Goal: Task Accomplishment & Management: Complete application form

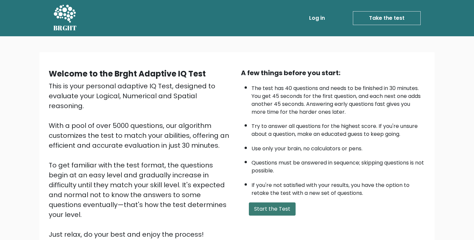
click at [277, 212] on button "Start the Test" at bounding box center [272, 208] width 47 height 13
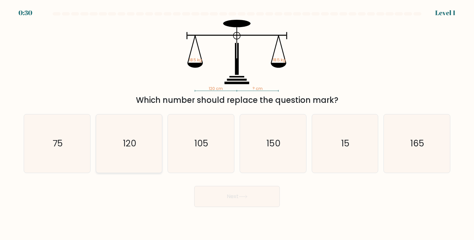
click at [117, 151] on icon "120" at bounding box center [129, 143] width 58 height 58
click at [237, 123] on input "b. 120" at bounding box center [237, 121] width 0 height 3
radio input "true"
click at [234, 196] on button "Next" at bounding box center [237, 196] width 86 height 21
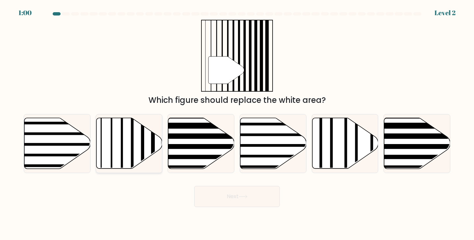
click at [106, 139] on icon at bounding box center [129, 143] width 66 height 51
click at [237, 123] on input "b." at bounding box center [237, 121] width 0 height 3
radio input "true"
click at [254, 205] on button "Next" at bounding box center [237, 196] width 86 height 21
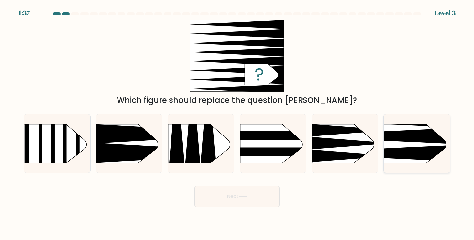
click at [418, 145] on rect at bounding box center [370, 109] width 172 height 131
click at [237, 123] on input "f." at bounding box center [237, 121] width 0 height 3
radio input "true"
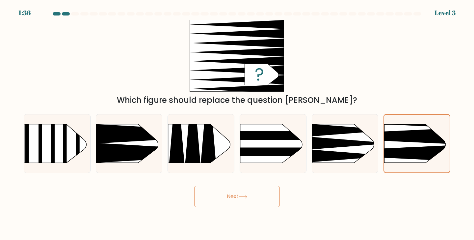
click at [260, 194] on button "Next" at bounding box center [237, 196] width 86 height 21
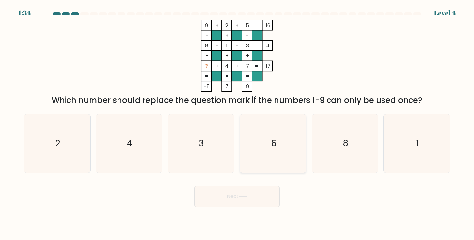
click at [275, 137] on icon "6" at bounding box center [273, 143] width 58 height 58
click at [237, 123] on input "d. 6" at bounding box center [237, 121] width 0 height 3
radio input "true"
click at [233, 198] on button "Next" at bounding box center [237, 196] width 86 height 21
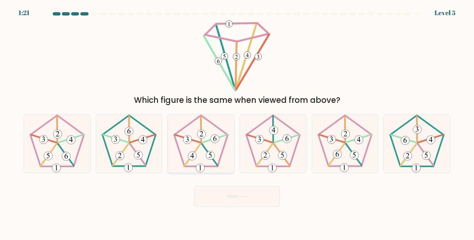
click at [200, 150] on icon at bounding box center [201, 143] width 58 height 58
click at [237, 123] on input "c." at bounding box center [237, 121] width 0 height 3
radio input "true"
click at [230, 194] on button "Next" at bounding box center [237, 196] width 86 height 21
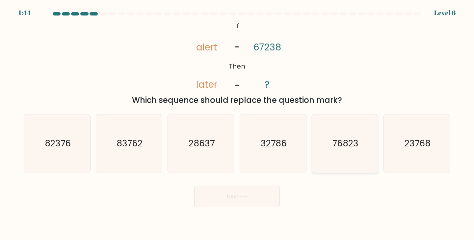
click at [336, 140] on text "76823" at bounding box center [345, 143] width 26 height 12
click at [237, 123] on input "e. 76823" at bounding box center [237, 121] width 0 height 3
radio input "true"
click at [250, 196] on button "Next" at bounding box center [237, 196] width 86 height 21
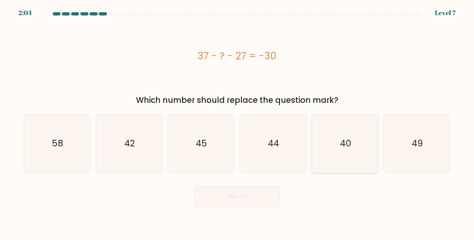
click at [353, 143] on icon "40" at bounding box center [345, 143] width 58 height 58
click at [237, 123] on input "e. 40" at bounding box center [237, 121] width 0 height 3
radio input "true"
click at [232, 189] on button "Next" at bounding box center [237, 196] width 86 height 21
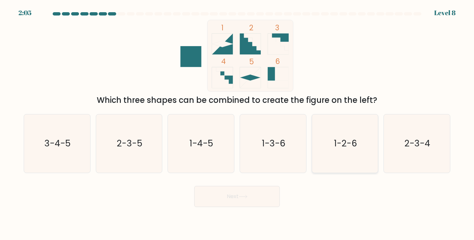
click at [343, 164] on icon "1-2-6" at bounding box center [345, 143] width 58 height 58
click at [237, 123] on input "e. 1-2-6" at bounding box center [237, 121] width 0 height 3
radio input "true"
click at [423, 139] on text "2-3-4" at bounding box center [418, 143] width 26 height 12
click at [237, 123] on input "f. 2-3-4" at bounding box center [237, 121] width 0 height 3
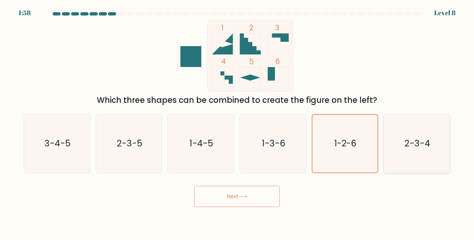
radio input "true"
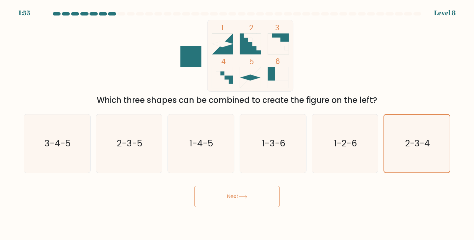
click at [252, 194] on button "Next" at bounding box center [237, 196] width 86 height 21
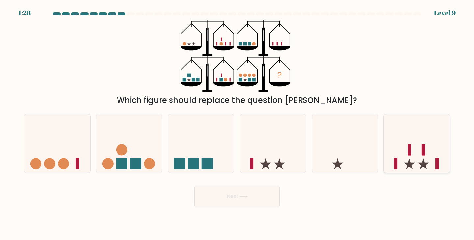
click at [409, 155] on icon at bounding box center [417, 143] width 66 height 55
click at [237, 123] on input "f." at bounding box center [237, 121] width 0 height 3
radio input "true"
click at [241, 202] on button "Next" at bounding box center [237, 196] width 86 height 21
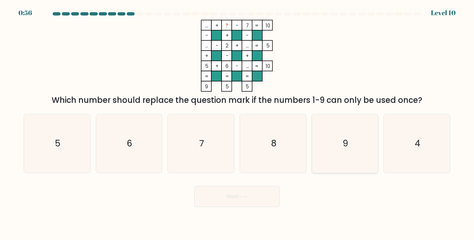
click at [354, 142] on icon "9" at bounding box center [345, 143] width 58 height 58
click at [237, 123] on input "e. 9" at bounding box center [237, 121] width 0 height 3
radio input "true"
click at [243, 197] on icon at bounding box center [243, 197] width 9 height 4
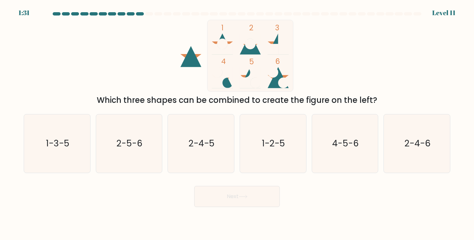
click at [139, 196] on div "Next" at bounding box center [237, 194] width 435 height 26
click at [336, 143] on text "4-5-6" at bounding box center [345, 143] width 27 height 12
click at [237, 123] on input "e. 4-5-6" at bounding box center [237, 121] width 0 height 3
radio input "true"
click at [234, 196] on button "Next" at bounding box center [237, 196] width 86 height 21
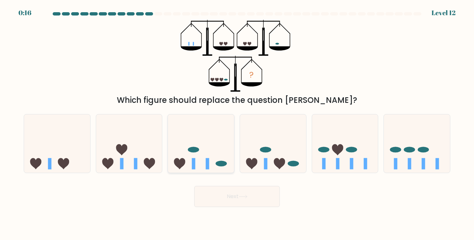
click at [222, 157] on icon at bounding box center [201, 143] width 66 height 55
click at [237, 123] on input "c." at bounding box center [237, 121] width 0 height 3
radio input "true"
click at [241, 194] on button "Next" at bounding box center [237, 196] width 86 height 21
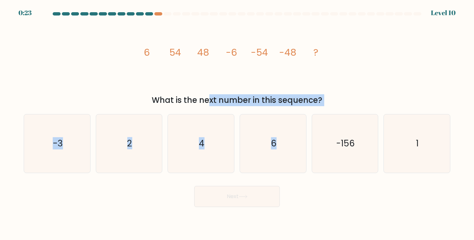
drag, startPoint x: 148, startPoint y: 103, endPoint x: 318, endPoint y: 107, distance: 169.9
click at [318, 107] on form at bounding box center [237, 109] width 474 height 195
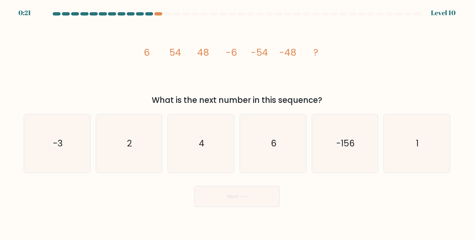
drag, startPoint x: 336, startPoint y: 100, endPoint x: 152, endPoint y: 97, distance: 184.0
click at [152, 97] on div "What is the next number in this sequence?" at bounding box center [237, 100] width 419 height 12
copy div "What is the next number in this sequence?"
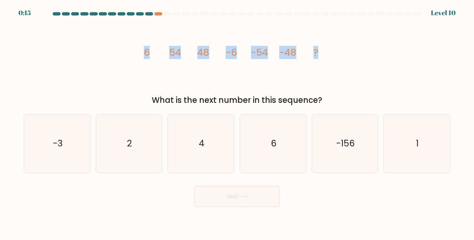
drag, startPoint x: 324, startPoint y: 54, endPoint x: 132, endPoint y: 50, distance: 192.3
click at [132, 50] on div "image/svg+xml 6 54 48 -6 -54 -48 ? What is the next number in this sequence?" at bounding box center [237, 63] width 435 height 86
copy g "6 54 48 -6 -54 -48 ?"
click at [254, 75] on icon "image/svg+xml 6 54 48 -6 -54 -48 ?" at bounding box center [237, 56] width 198 height 72
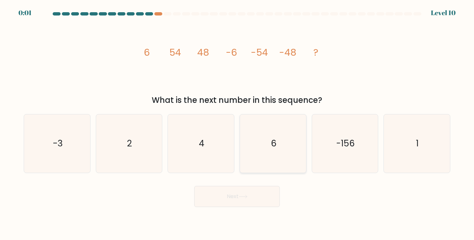
click at [288, 138] on icon "6" at bounding box center [273, 143] width 58 height 58
click at [237, 123] on input "d. 6" at bounding box center [237, 121] width 0 height 3
radio input "true"
click at [251, 201] on button "Next" at bounding box center [237, 196] width 86 height 21
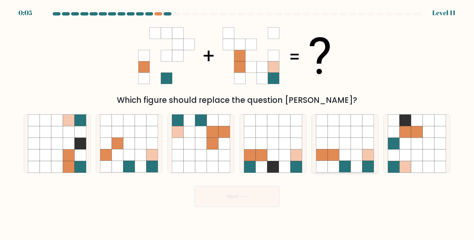
click at [368, 152] on icon at bounding box center [368, 155] width 12 height 12
click at [237, 123] on input "e." at bounding box center [237, 121] width 0 height 3
radio input "true"
click at [240, 202] on button "Next" at bounding box center [237, 196] width 86 height 21
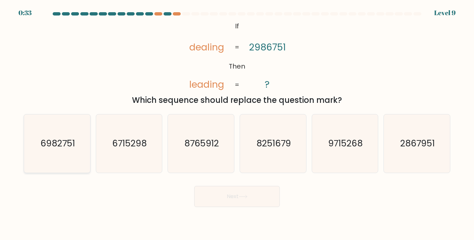
click at [64, 146] on text "6982751" at bounding box center [57, 143] width 35 height 12
click at [237, 123] on input "a. 6982751" at bounding box center [237, 121] width 0 height 3
radio input "true"
click at [248, 196] on icon at bounding box center [243, 197] width 9 height 4
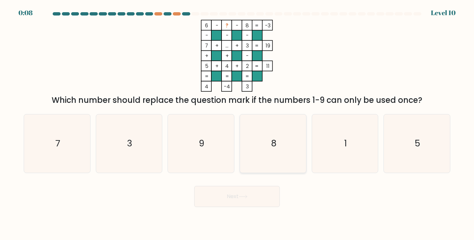
click at [296, 158] on icon "8" at bounding box center [273, 143] width 58 height 58
click at [237, 123] on input "d. 8" at bounding box center [237, 121] width 0 height 3
radio input "true"
click at [328, 152] on icon "1" at bounding box center [345, 143] width 58 height 58
click at [237, 123] on input "e. 1" at bounding box center [237, 121] width 0 height 3
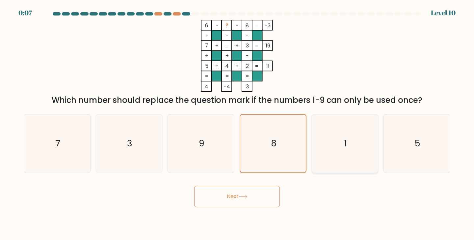
radio input "true"
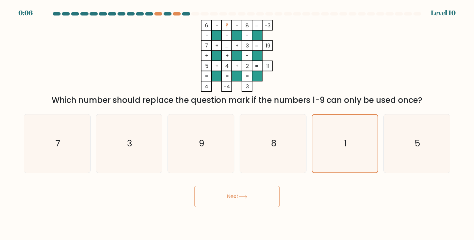
click at [257, 202] on button "Next" at bounding box center [237, 196] width 86 height 21
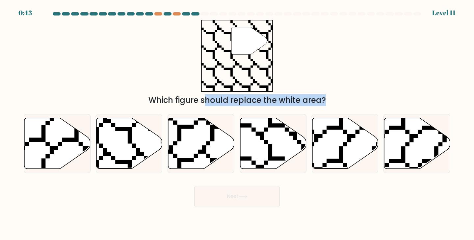
drag, startPoint x: 288, startPoint y: 139, endPoint x: 244, endPoint y: 54, distance: 95.4
click at [244, 54] on form "a." at bounding box center [237, 109] width 474 height 195
click at [384, 51] on div "" Which figure should replace the white area?" at bounding box center [237, 63] width 435 height 86
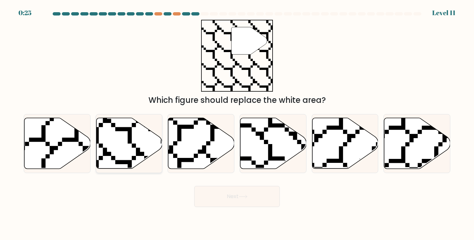
click at [138, 130] on icon at bounding box center [129, 143] width 66 height 51
click at [237, 123] on input "b." at bounding box center [237, 121] width 0 height 3
radio input "true"
click at [224, 195] on button "Next" at bounding box center [237, 196] width 86 height 21
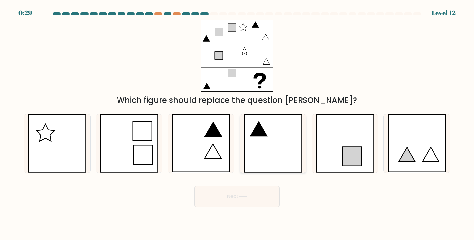
click at [265, 136] on icon at bounding box center [259, 129] width 16 height 14
click at [237, 123] on input "d." at bounding box center [237, 121] width 0 height 3
radio input "true"
click at [247, 195] on icon at bounding box center [243, 197] width 9 height 4
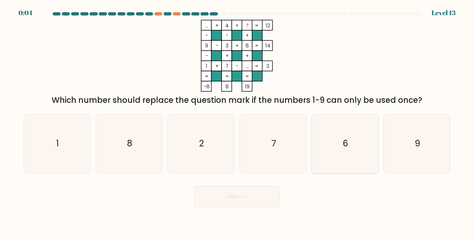
click at [328, 145] on icon "6" at bounding box center [345, 143] width 58 height 58
click at [237, 123] on input "e. 6" at bounding box center [237, 121] width 0 height 3
radio input "true"
click at [252, 193] on button "Next" at bounding box center [237, 196] width 86 height 21
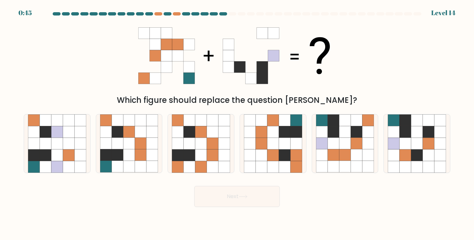
click at [160, 189] on div "Next" at bounding box center [237, 194] width 435 height 26
click at [413, 135] on icon at bounding box center [417, 132] width 12 height 12
click at [237, 123] on input "f." at bounding box center [237, 121] width 0 height 3
radio input "true"
click at [257, 196] on button "Next" at bounding box center [237, 196] width 86 height 21
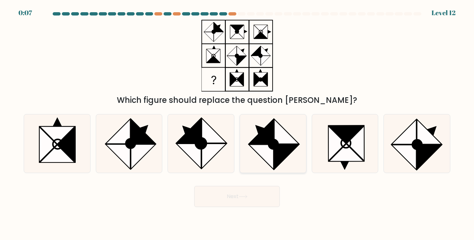
click at [276, 148] on circle at bounding box center [273, 143] width 13 height 13
click at [237, 123] on input "d." at bounding box center [237, 121] width 0 height 3
radio input "true"
click at [241, 190] on button "Next" at bounding box center [237, 196] width 86 height 21
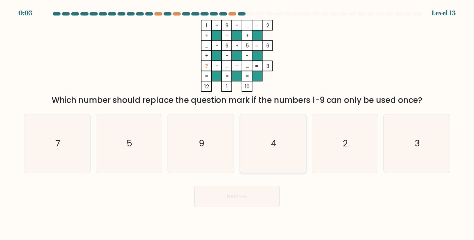
click at [281, 150] on icon "4" at bounding box center [273, 143] width 58 height 58
click at [237, 123] on input "d. 4" at bounding box center [237, 121] width 0 height 3
radio input "true"
click at [66, 146] on icon "7" at bounding box center [57, 143] width 58 height 58
click at [237, 123] on input "a. 7" at bounding box center [237, 121] width 0 height 3
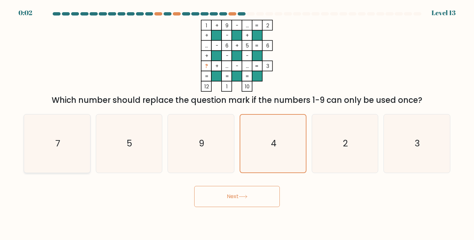
radio input "true"
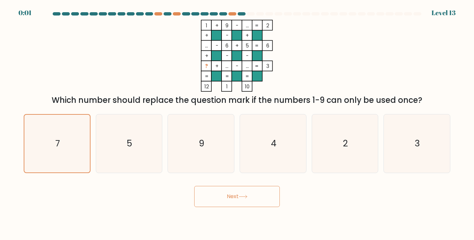
click at [240, 192] on button "Next" at bounding box center [237, 196] width 86 height 21
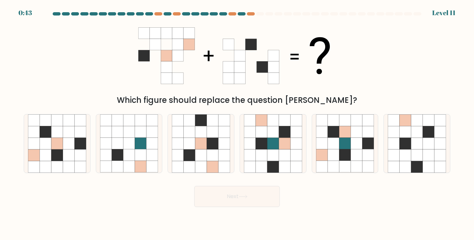
click at [100, 200] on div "Next" at bounding box center [237, 194] width 435 height 26
click at [195, 152] on icon at bounding box center [190, 155] width 12 height 12
click at [237, 123] on input "c." at bounding box center [237, 121] width 0 height 3
radio input "true"
click at [244, 198] on button "Next" at bounding box center [237, 196] width 86 height 21
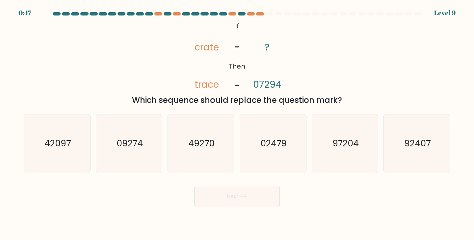
click at [139, 198] on div "Next" at bounding box center [237, 194] width 435 height 26
click at [346, 151] on icon "97204" at bounding box center [345, 143] width 58 height 58
click at [237, 123] on input "e. 97204" at bounding box center [237, 121] width 0 height 3
radio input "true"
click at [219, 195] on button "Next" at bounding box center [237, 196] width 86 height 21
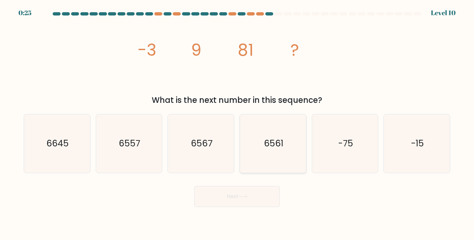
click at [256, 153] on icon "6561" at bounding box center [273, 143] width 58 height 58
click at [237, 123] on input "d. 6561" at bounding box center [237, 121] width 0 height 3
radio input "true"
click at [243, 189] on button "Next" at bounding box center [237, 196] width 86 height 21
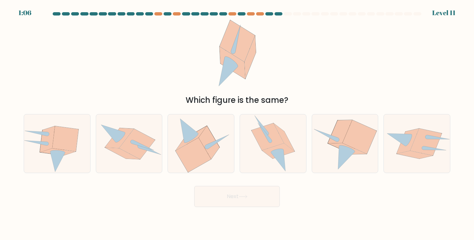
click at [170, 201] on div "Next" at bounding box center [237, 194] width 435 height 26
click at [350, 144] on icon at bounding box center [359, 137] width 34 height 34
click at [237, 123] on input "e." at bounding box center [237, 121] width 0 height 3
radio input "true"
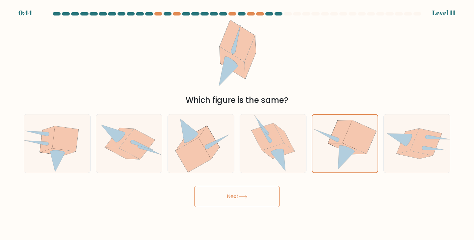
click at [235, 195] on button "Next" at bounding box center [237, 196] width 86 height 21
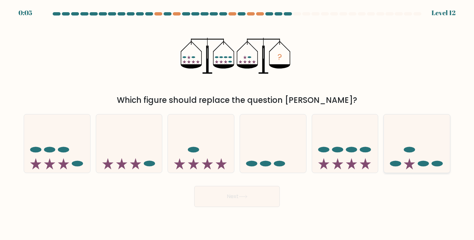
click at [395, 163] on ellipse at bounding box center [395, 163] width 11 height 6
click at [237, 123] on input "f." at bounding box center [237, 121] width 0 height 3
radio input "true"
click at [238, 199] on button "Next" at bounding box center [237, 196] width 86 height 21
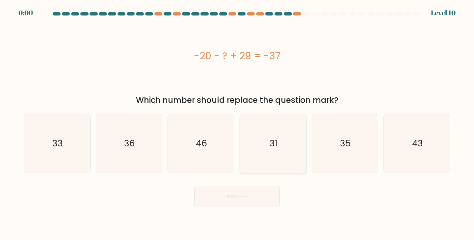
click at [282, 133] on icon "31" at bounding box center [273, 143] width 58 height 58
click at [237, 123] on input "d. 31" at bounding box center [237, 121] width 0 height 3
radio input "true"
click at [254, 186] on button "Next" at bounding box center [237, 196] width 86 height 21
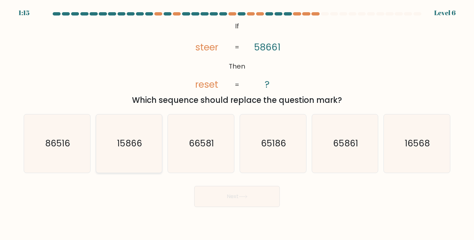
click at [140, 147] on text "15866" at bounding box center [129, 143] width 25 height 12
click at [237, 123] on input "b. 15866" at bounding box center [237, 121] width 0 height 3
radio input "true"
click at [408, 137] on icon "16568" at bounding box center [417, 143] width 58 height 58
click at [237, 123] on input "f. 16568" at bounding box center [237, 121] width 0 height 3
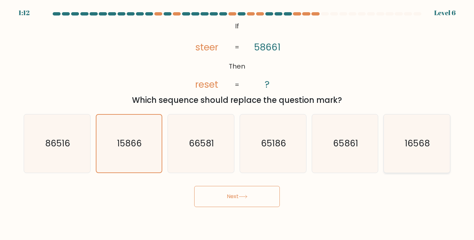
radio input "true"
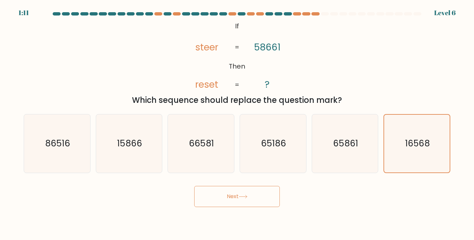
click at [253, 202] on button "Next" at bounding box center [237, 196] width 86 height 21
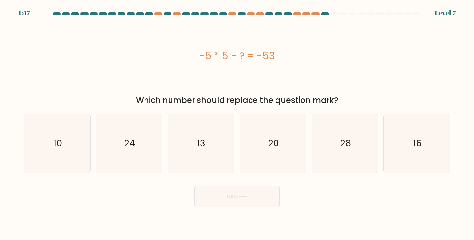
drag, startPoint x: 279, startPoint y: 56, endPoint x: 196, endPoint y: 56, distance: 83.3
click at [196, 56] on div "-5 * 5 - ? = -53" at bounding box center [237, 55] width 427 height 15
copy div "-5 * 5 - ? = -53"
click at [379, 30] on div "-5 * 5 - ? = -53" at bounding box center [237, 56] width 427 height 72
click at [75, 151] on icon "10" at bounding box center [57, 143] width 58 height 58
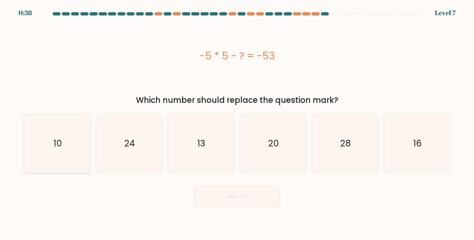
click at [237, 123] on input "a. 10" at bounding box center [237, 121] width 0 height 3
radio input "true"
click at [236, 195] on button "Next" at bounding box center [237, 196] width 86 height 21
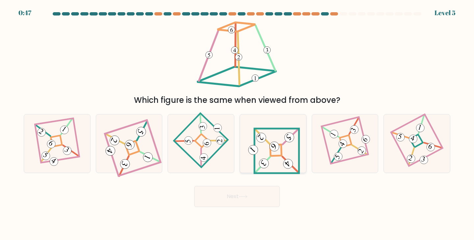
click at [278, 152] on icon at bounding box center [273, 143] width 54 height 46
click at [237, 123] on input "d." at bounding box center [237, 121] width 0 height 3
radio input "true"
click at [250, 198] on button "Next" at bounding box center [237, 196] width 86 height 21
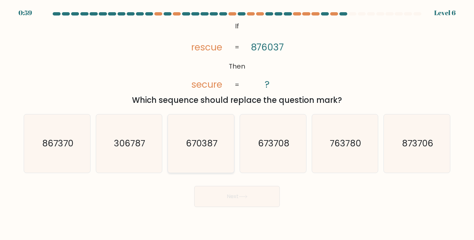
click at [199, 142] on text "670387" at bounding box center [201, 143] width 31 height 12
click at [237, 123] on input "c. 670387" at bounding box center [237, 121] width 0 height 3
radio input "true"
click at [228, 198] on button "Next" at bounding box center [237, 196] width 86 height 21
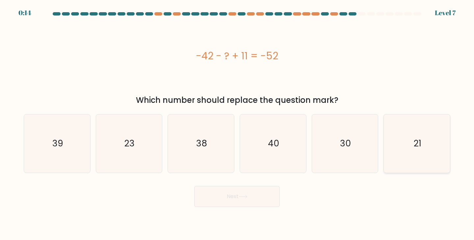
click at [413, 170] on icon "21" at bounding box center [417, 143] width 58 height 58
click at [237, 123] on input "f. 21" at bounding box center [237, 121] width 0 height 3
radio input "true"
click at [217, 205] on button "Next" at bounding box center [237, 196] width 86 height 21
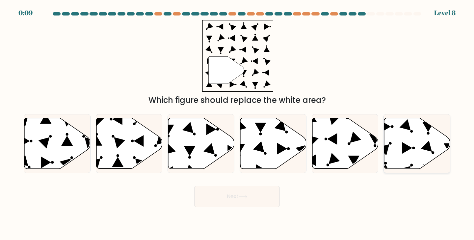
click at [402, 165] on icon at bounding box center [417, 143] width 66 height 51
click at [237, 123] on input "f." at bounding box center [237, 121] width 0 height 3
radio input "true"
click at [258, 205] on button "Next" at bounding box center [237, 196] width 86 height 21
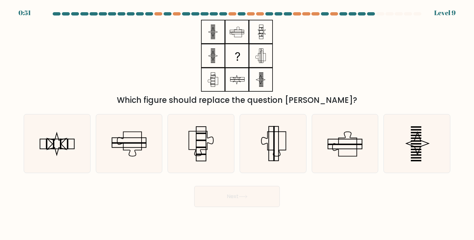
click at [152, 197] on div "Next" at bounding box center [237, 194] width 435 height 26
click at [68, 147] on icon at bounding box center [57, 143] width 58 height 58
click at [237, 123] on input "a." at bounding box center [237, 121] width 0 height 3
radio input "true"
click at [219, 201] on button "Next" at bounding box center [237, 196] width 86 height 21
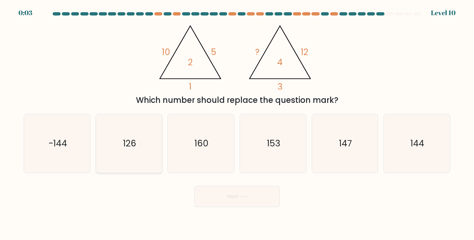
click at [145, 154] on icon "126" at bounding box center [129, 143] width 58 height 58
click at [237, 123] on input "b. 126" at bounding box center [237, 121] width 0 height 3
radio input "true"
click at [223, 199] on button "Next" at bounding box center [237, 196] width 86 height 21
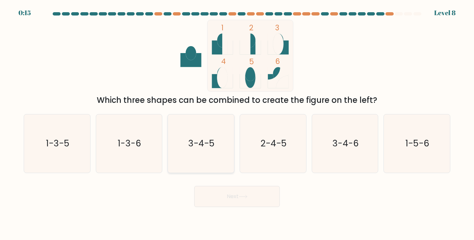
click at [217, 156] on icon "3-4-5" at bounding box center [201, 143] width 58 height 58
click at [237, 123] on input "c. 3-4-5" at bounding box center [237, 121] width 0 height 3
radio input "true"
click at [236, 205] on button "Next" at bounding box center [237, 196] width 86 height 21
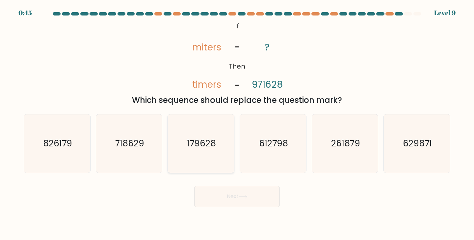
click at [198, 164] on icon "179628" at bounding box center [201, 143] width 58 height 58
click at [237, 123] on input "c. 179628" at bounding box center [237, 121] width 0 height 3
radio input "true"
click at [223, 195] on button "Next" at bounding box center [237, 196] width 86 height 21
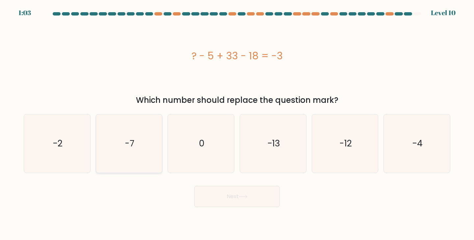
click at [138, 152] on icon "-7" at bounding box center [129, 143] width 58 height 58
click at [237, 123] on input "b. -7" at bounding box center [237, 121] width 0 height 3
radio input "true"
click at [224, 193] on button "Next" at bounding box center [237, 196] width 86 height 21
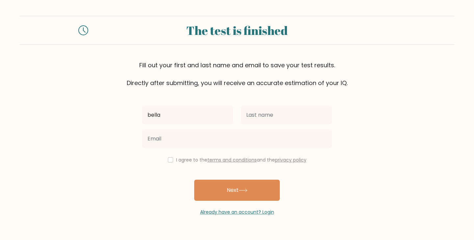
type input "bella"
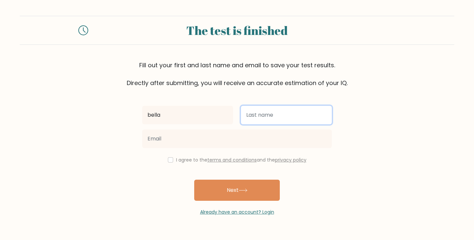
click at [284, 111] on input "text" at bounding box center [286, 115] width 91 height 18
type input "j"
type input "go"
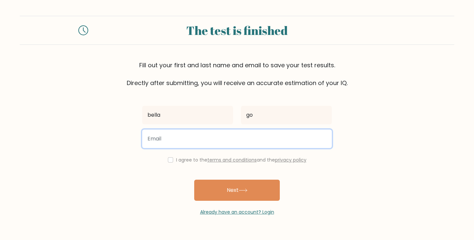
click at [225, 137] on input "email" at bounding box center [237, 138] width 190 height 18
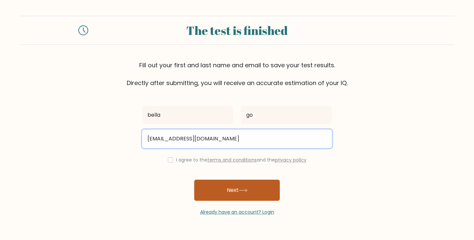
type input "hg@gmail.com"
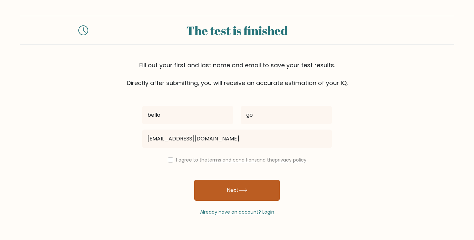
click at [219, 195] on button "Next" at bounding box center [237, 189] width 86 height 21
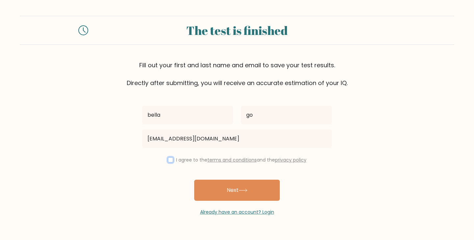
click at [168, 159] on input "checkbox" at bounding box center [170, 159] width 5 height 5
checkbox input "true"
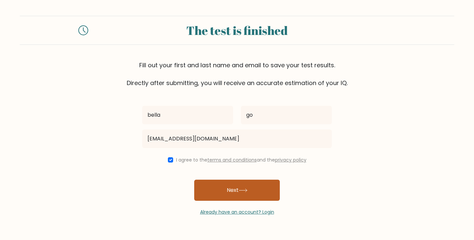
click at [220, 186] on button "Next" at bounding box center [237, 189] width 86 height 21
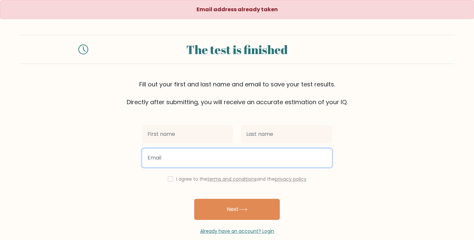
click at [174, 161] on input "email" at bounding box center [237, 157] width 190 height 18
type input "ty@hotmail.com"
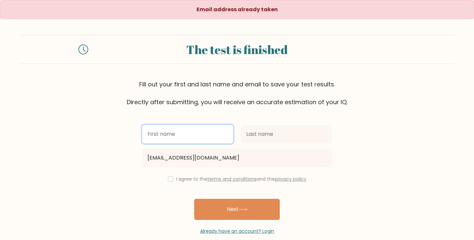
click at [162, 133] on input "text" at bounding box center [187, 134] width 91 height 18
type input "bush"
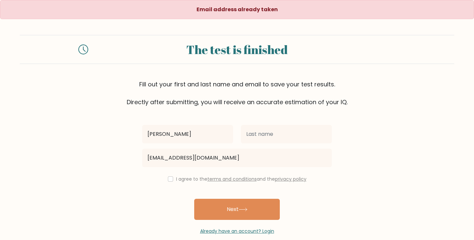
click at [253, 145] on div at bounding box center [286, 134] width 99 height 24
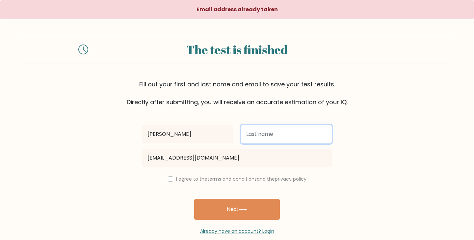
click at [252, 133] on input "text" at bounding box center [286, 134] width 91 height 18
type input "bin"
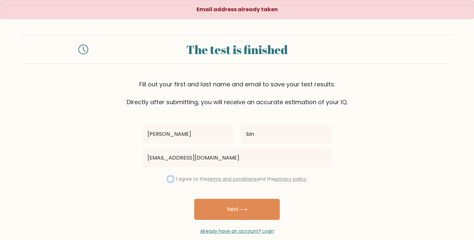
click at [170, 178] on input "checkbox" at bounding box center [170, 178] width 5 height 5
checkbox input "true"
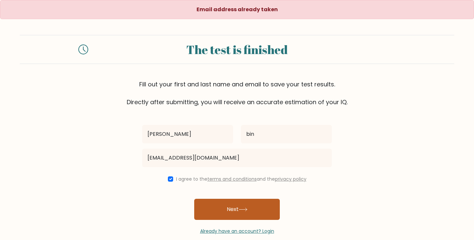
click at [235, 210] on button "Next" at bounding box center [237, 208] width 86 height 21
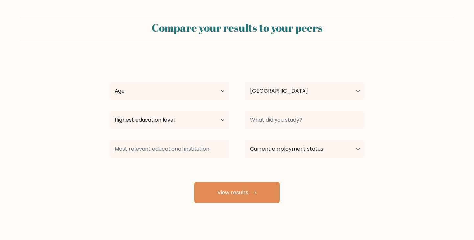
select select "PH"
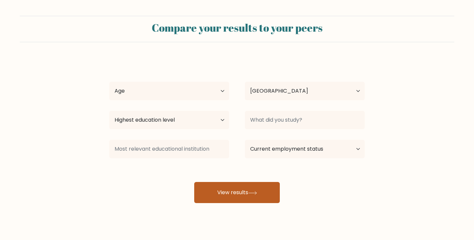
click at [238, 184] on button "View results" at bounding box center [237, 192] width 86 height 21
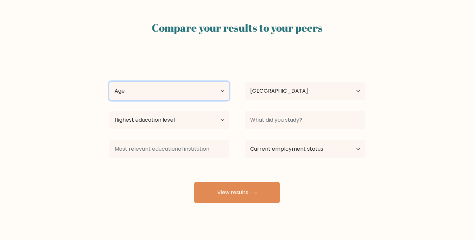
click at [191, 86] on select "Age Under [DEMOGRAPHIC_DATA] [DEMOGRAPHIC_DATA] [DEMOGRAPHIC_DATA] [DEMOGRAPHIC…" at bounding box center [169, 91] width 120 height 18
select select "35_44"
click at [164, 172] on div "[PERSON_NAME] bin Age Under [DEMOGRAPHIC_DATA] [DEMOGRAPHIC_DATA] [DEMOGRAPHIC_…" at bounding box center [236, 130] width 263 height 145
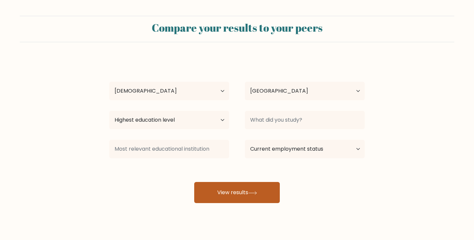
click at [227, 192] on button "View results" at bounding box center [237, 192] width 86 height 21
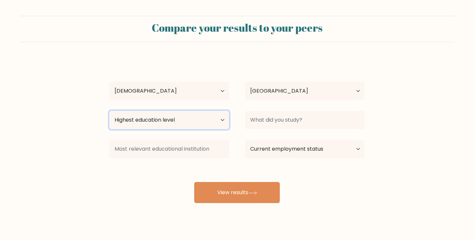
click at [216, 122] on select "Highest education level No schooling Primary Lower Secondary Upper Secondary Oc…" at bounding box center [169, 120] width 120 height 18
select select "bachelors_degree"
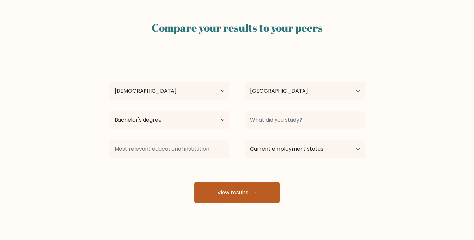
click at [216, 189] on button "View results" at bounding box center [237, 192] width 86 height 21
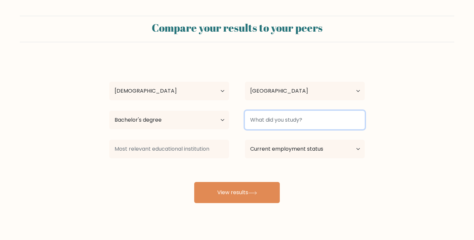
click at [298, 120] on input at bounding box center [305, 120] width 120 height 18
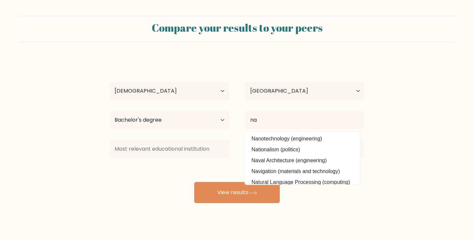
click at [160, 200] on div "bush bin Age Under 18 years old 18-24 years old 25-34 years old 35-44 years old…" at bounding box center [236, 130] width 263 height 145
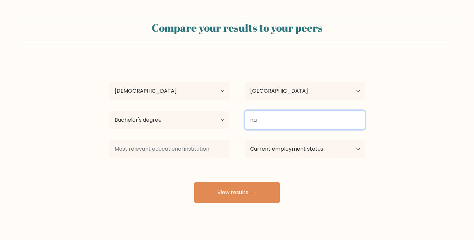
click at [300, 122] on input "na" at bounding box center [305, 120] width 120 height 18
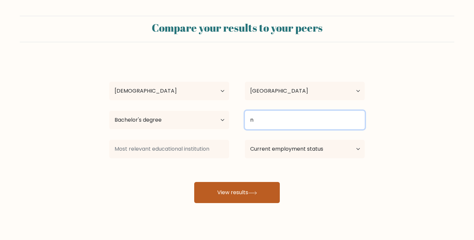
type input "n"
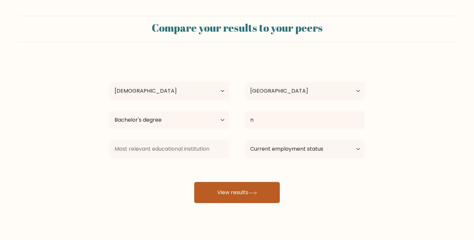
click at [218, 188] on button "View results" at bounding box center [237, 192] width 86 height 21
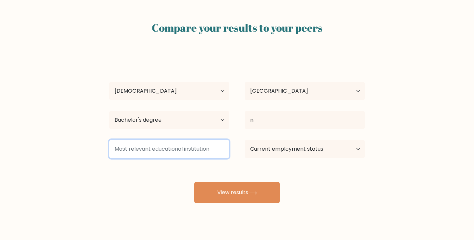
click at [178, 149] on input at bounding box center [169, 149] width 120 height 18
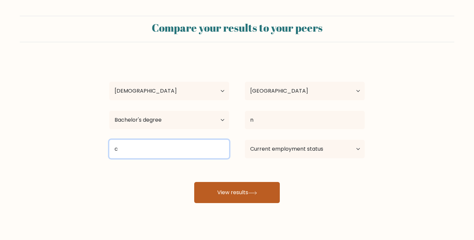
type input "c"
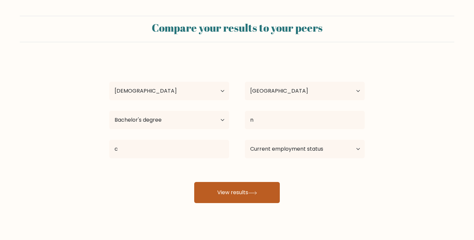
click at [265, 199] on button "View results" at bounding box center [237, 192] width 86 height 21
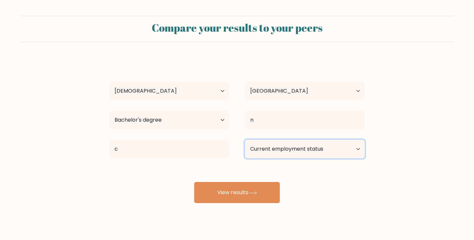
click at [312, 142] on select "Current employment status Employed Student Retired Other / prefer not to answer" at bounding box center [305, 149] width 120 height 18
select select "other"
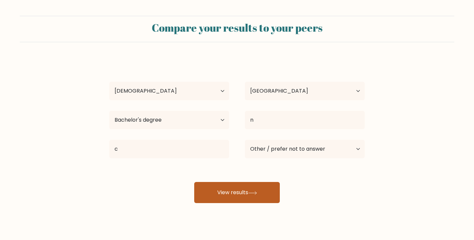
click at [247, 188] on button "View results" at bounding box center [237, 192] width 86 height 21
